Goal: Task Accomplishment & Management: Manage account settings

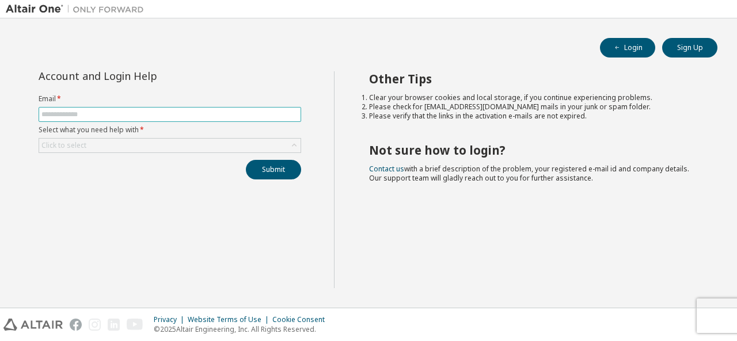
click at [117, 108] on span at bounding box center [170, 114] width 262 height 15
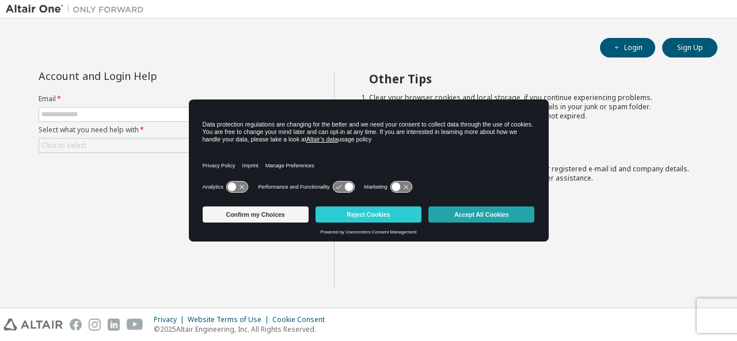
click at [460, 220] on button "Accept All Cookies" at bounding box center [481, 215] width 106 height 16
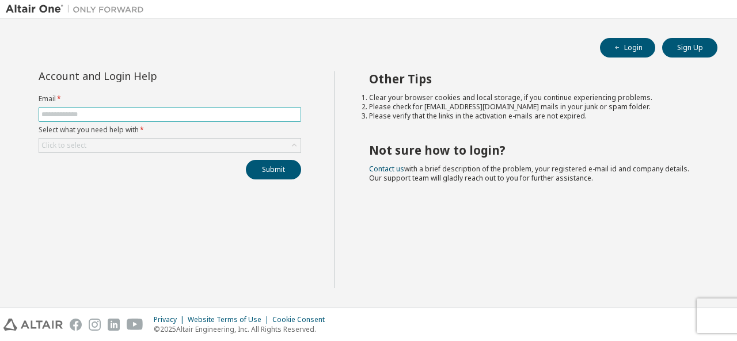
click at [75, 115] on input "text" at bounding box center [169, 114] width 257 height 9
type input "**********"
click at [71, 148] on div "Click to select" at bounding box center [63, 145] width 45 height 9
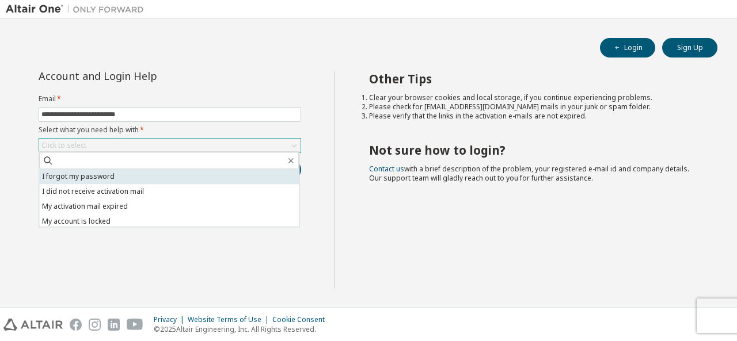
click at [86, 178] on li "I forgot my password" at bounding box center [169, 176] width 260 height 15
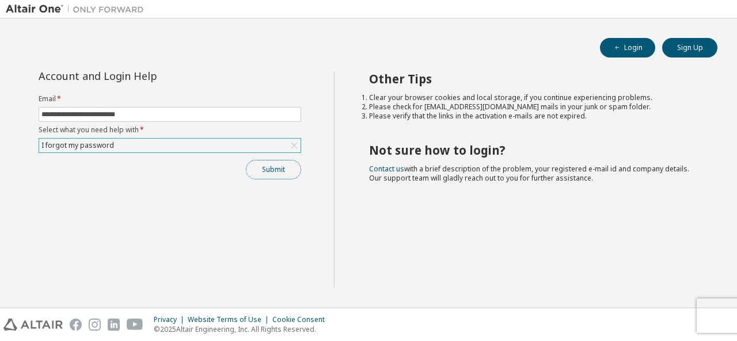
click at [273, 171] on button "Submit" at bounding box center [273, 170] width 55 height 20
